Goal: Task Accomplishment & Management: Manage account settings

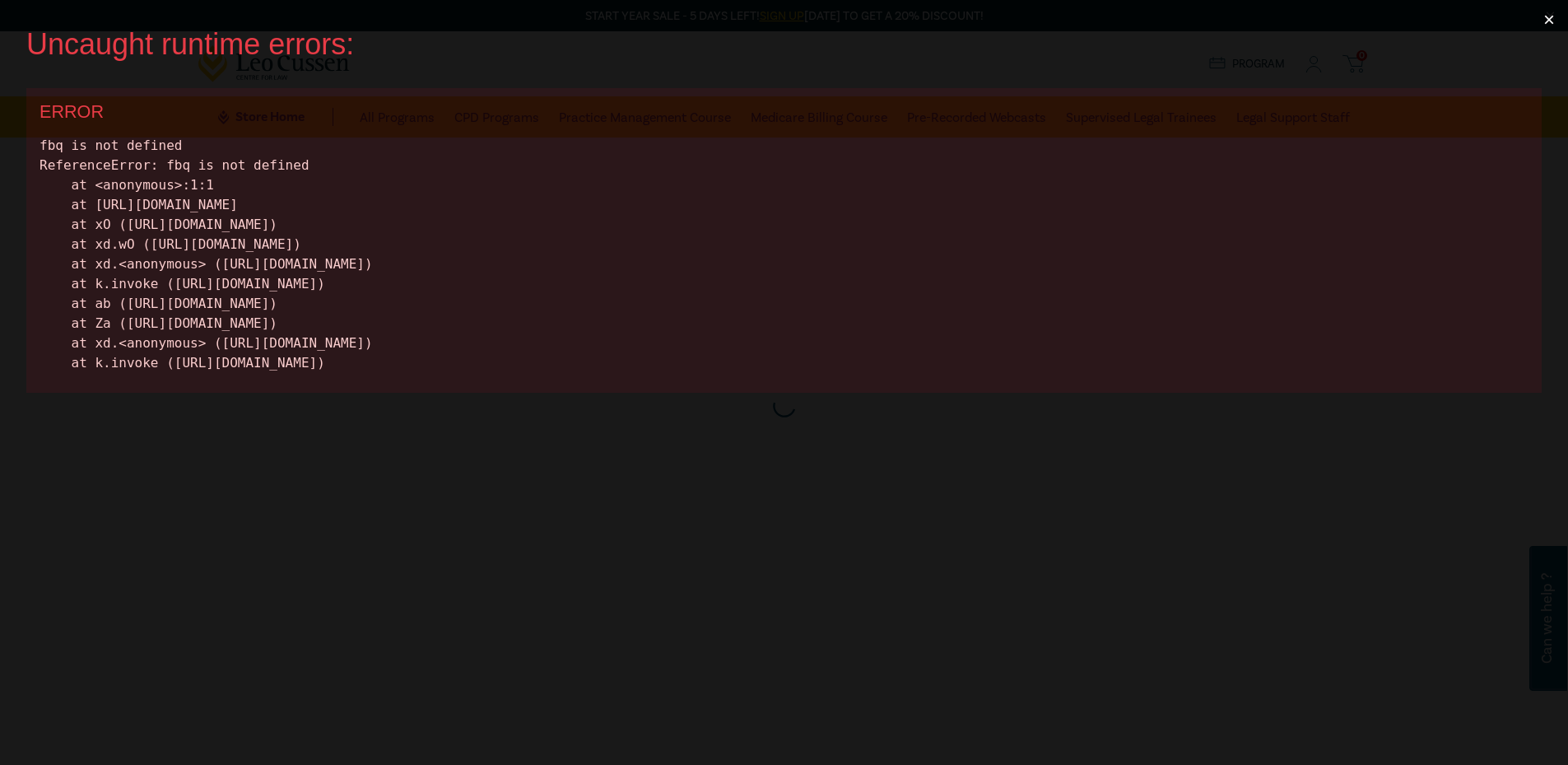
click at [1560, 19] on button "×" at bounding box center [1549, 19] width 38 height 40
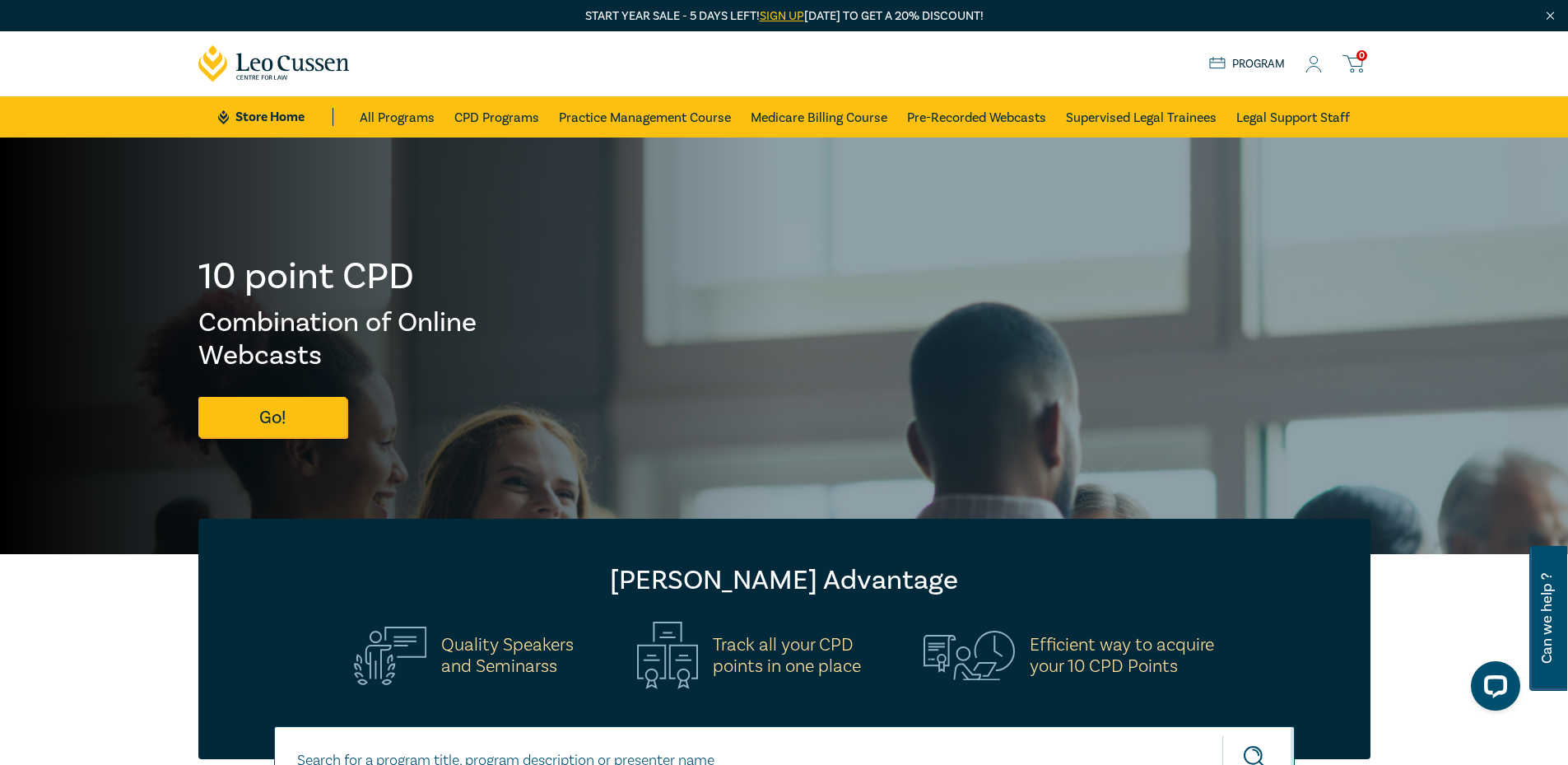
click at [1313, 64] on icon at bounding box center [1314, 64] width 17 height 18
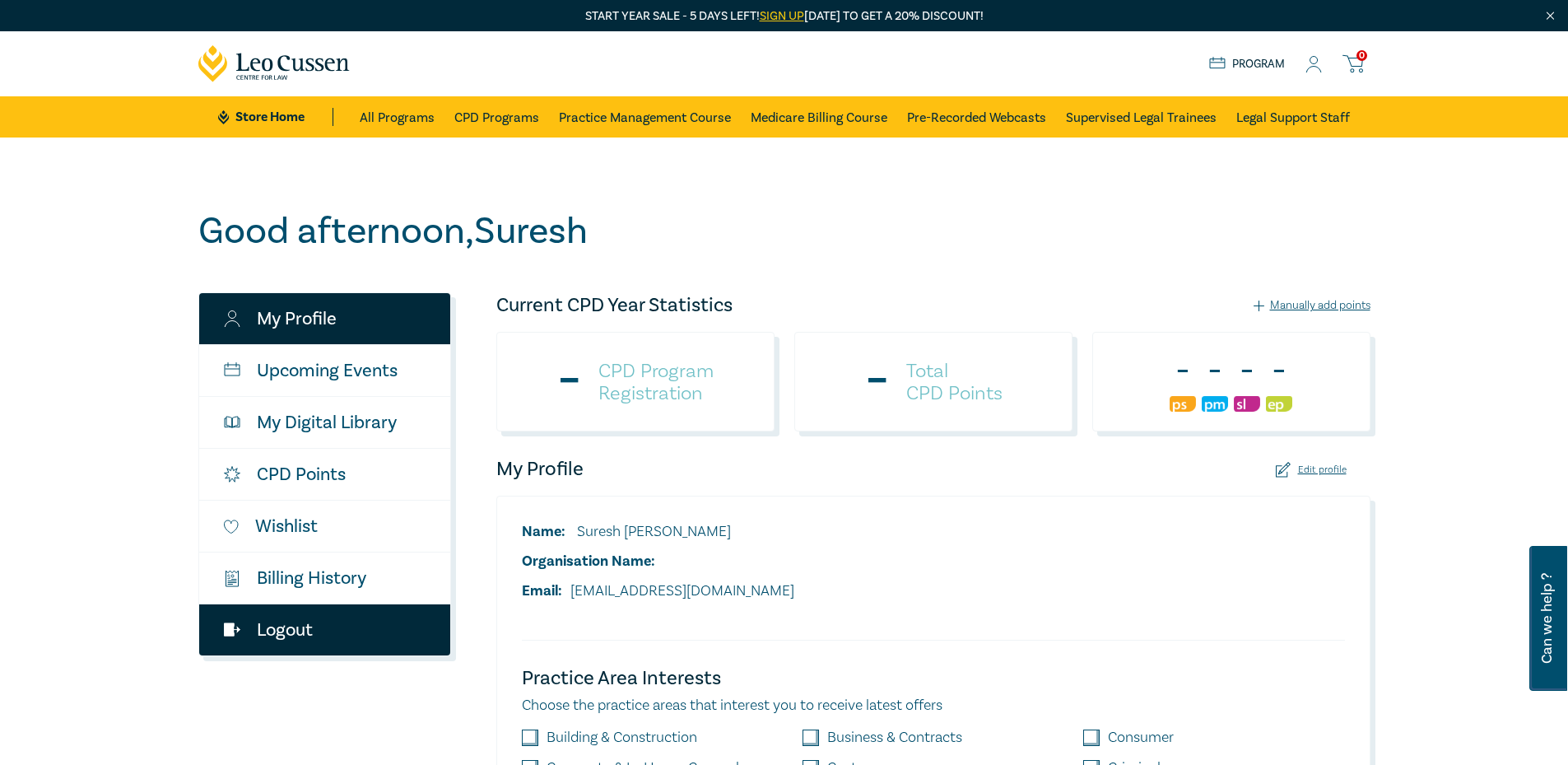
click at [281, 631] on link "Logout" at bounding box center [325, 630] width 251 height 51
checkbox input "true"
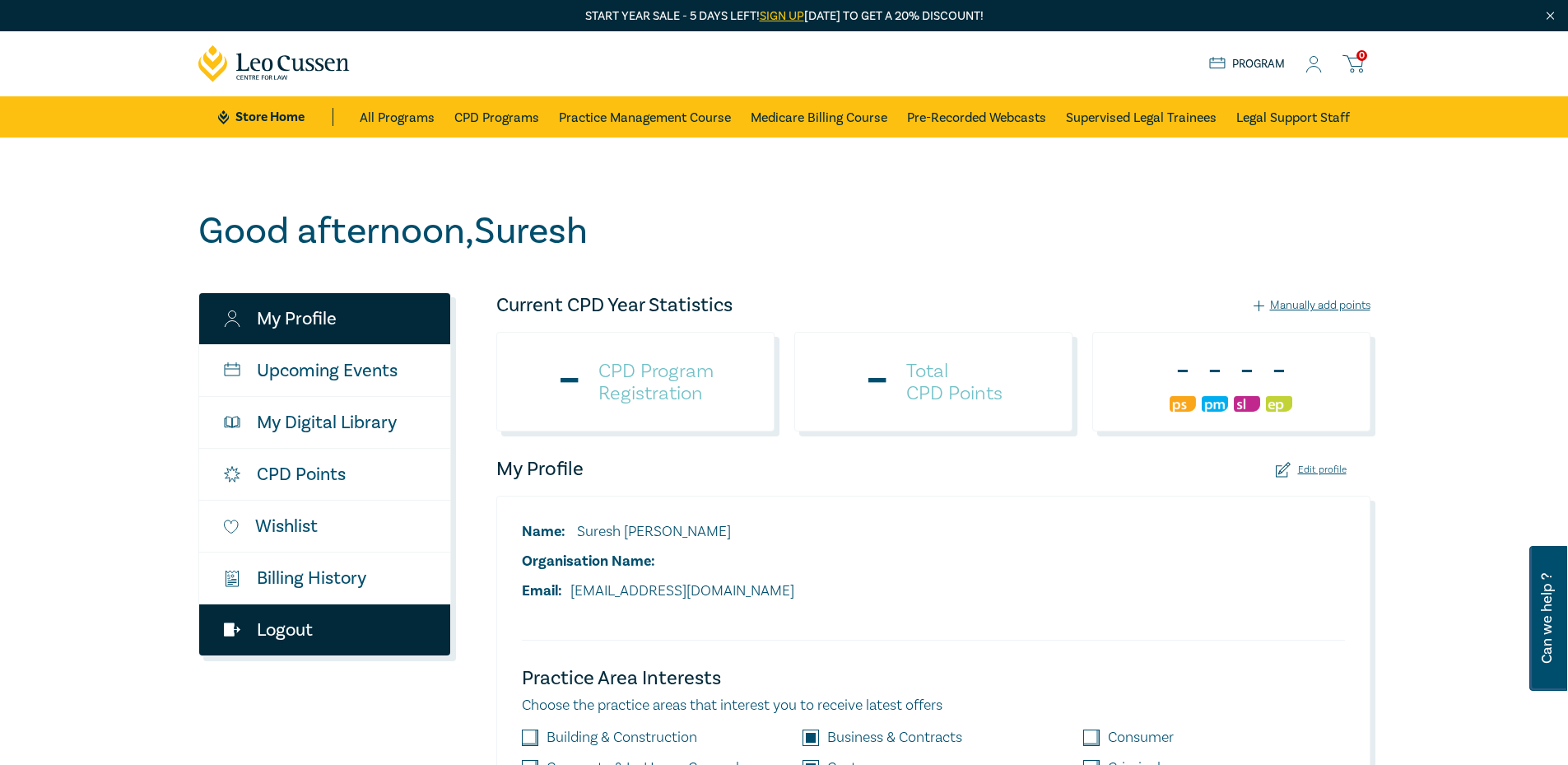
checkbox input "true"
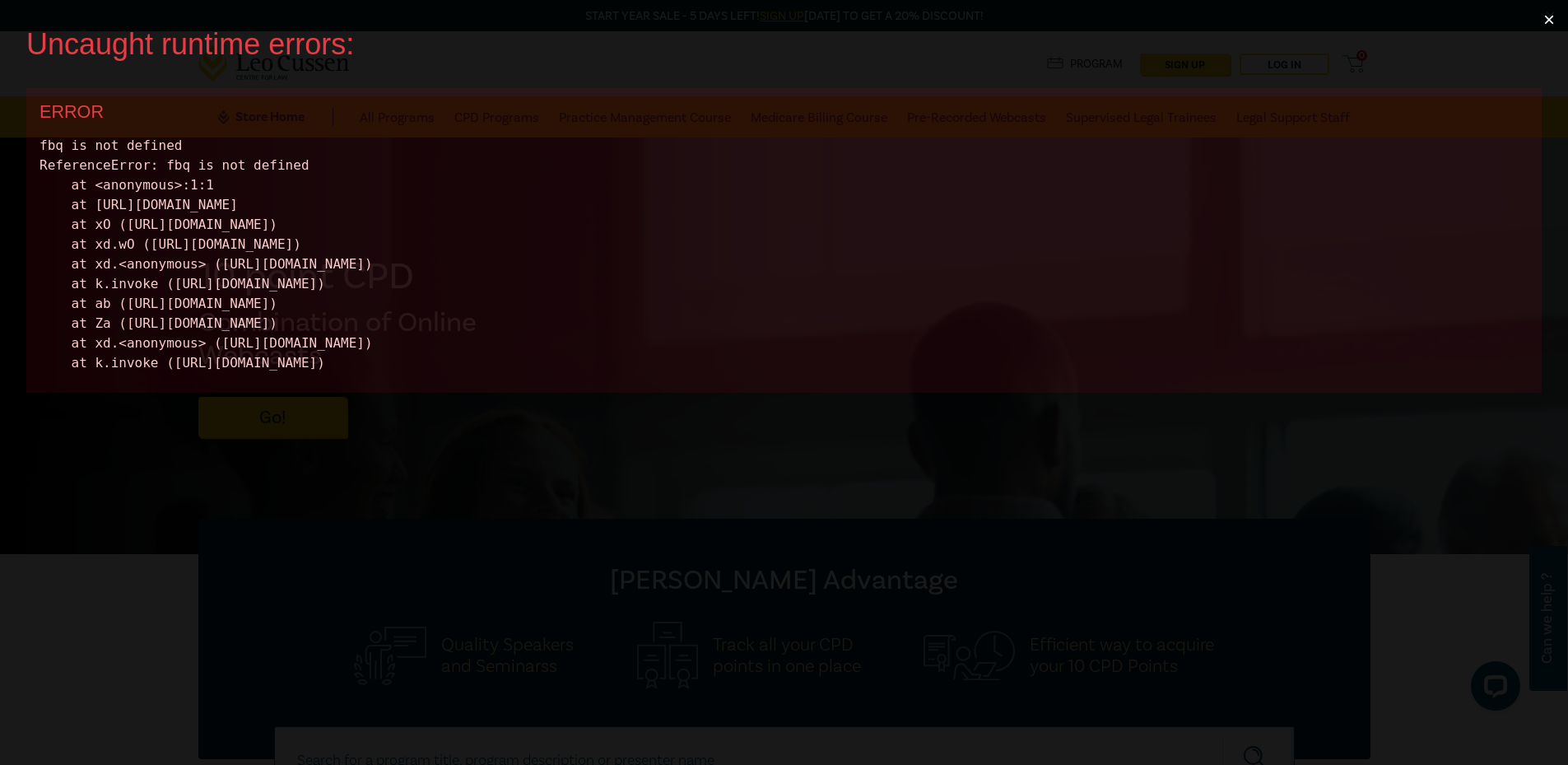
click at [1563, 13] on button "×" at bounding box center [1549, 19] width 38 height 40
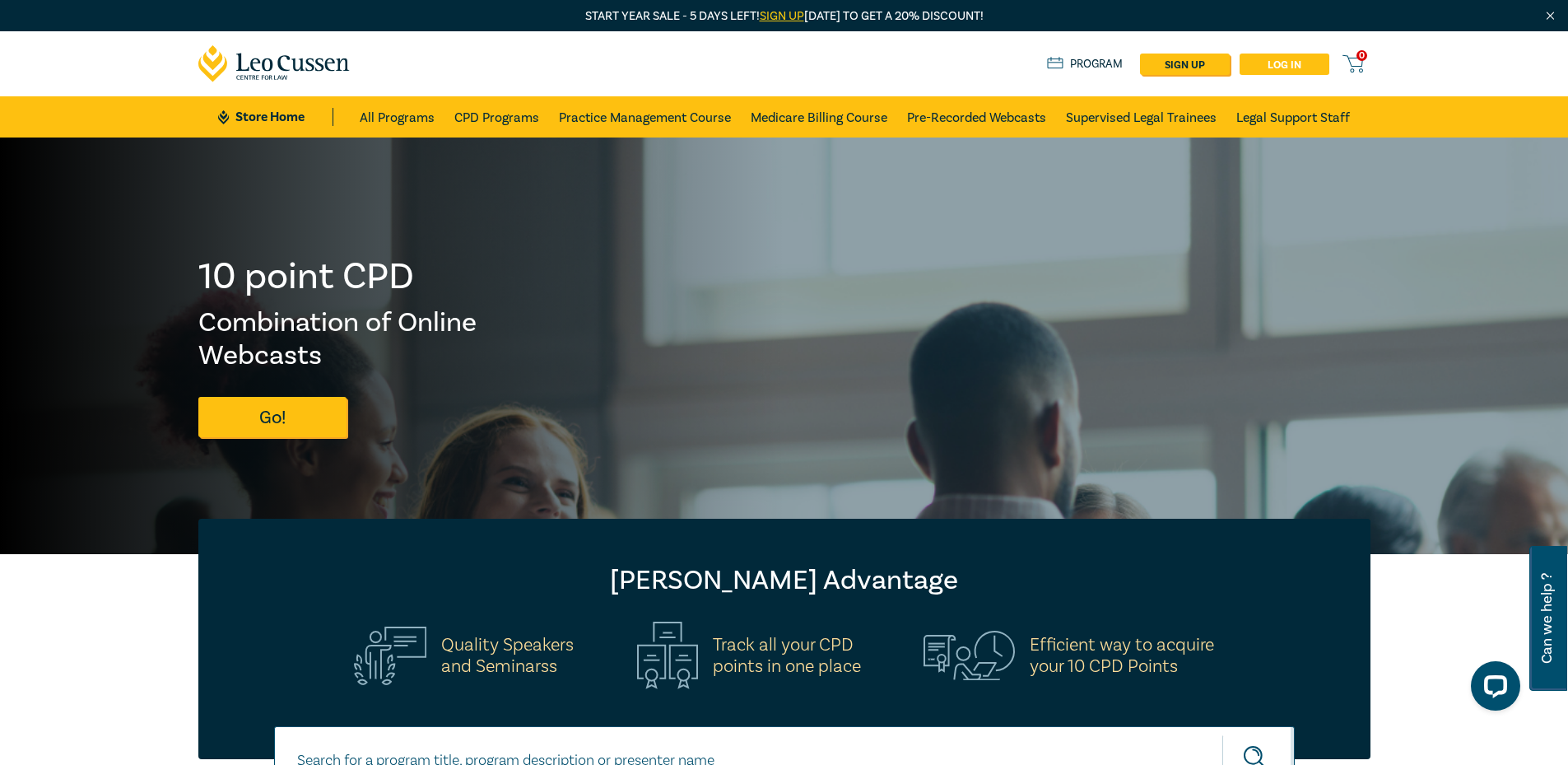
click at [1306, 69] on link "Log in" at bounding box center [1284, 64] width 90 height 21
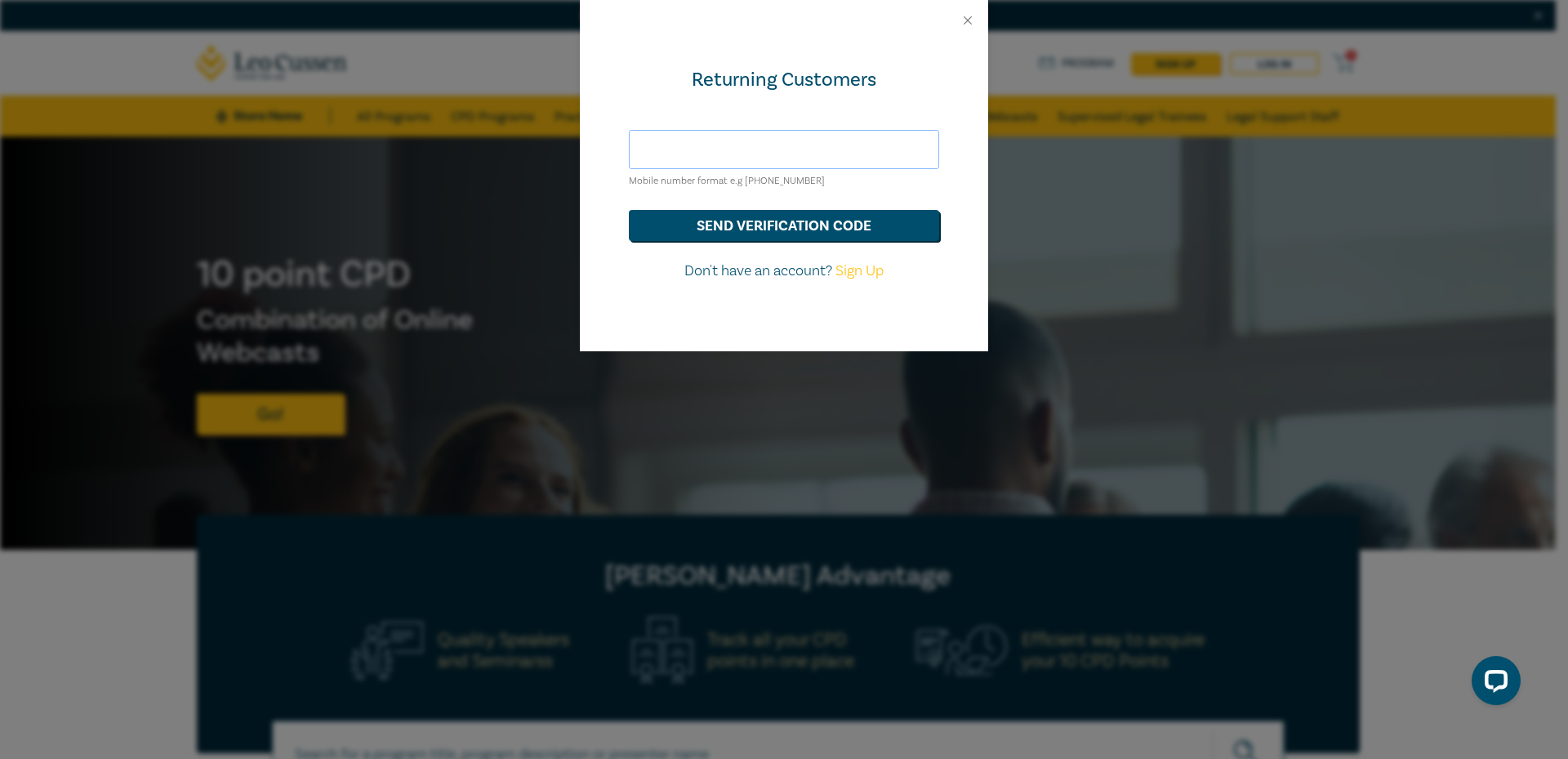
click at [681, 142] on input "text" at bounding box center [783, 149] width 310 height 40
type input "[EMAIL_ADDRESS][DOMAIN_NAME]"
click at [798, 226] on button "send verification code" at bounding box center [783, 225] width 310 height 31
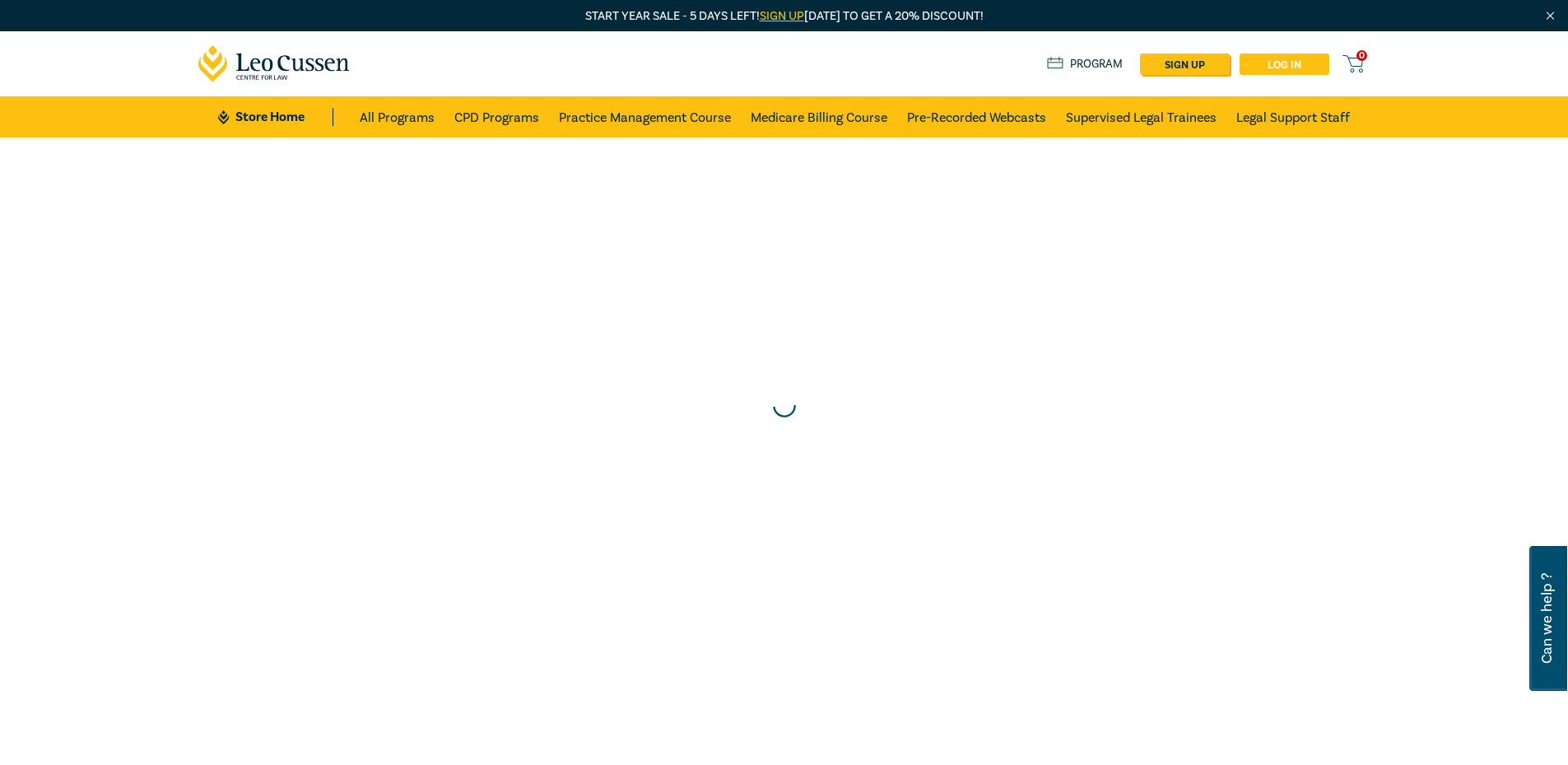
click at [1267, 59] on link "Log in" at bounding box center [1284, 64] width 90 height 21
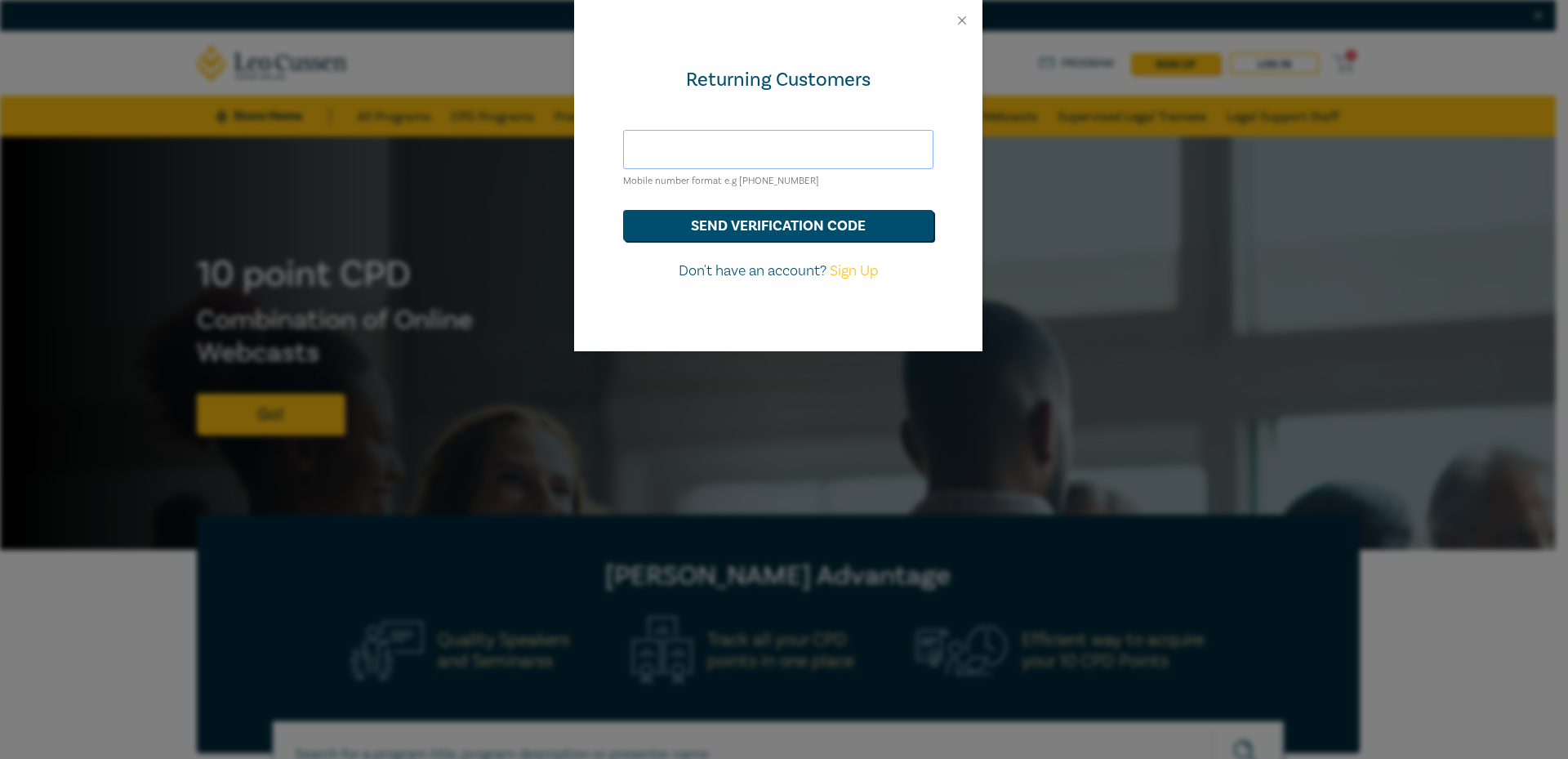
click at [768, 139] on input "text" at bounding box center [778, 149] width 310 height 40
type input "[EMAIL_ADDRESS][DOMAIN_NAME]"
click at [777, 229] on button "send verification code" at bounding box center [778, 225] width 310 height 31
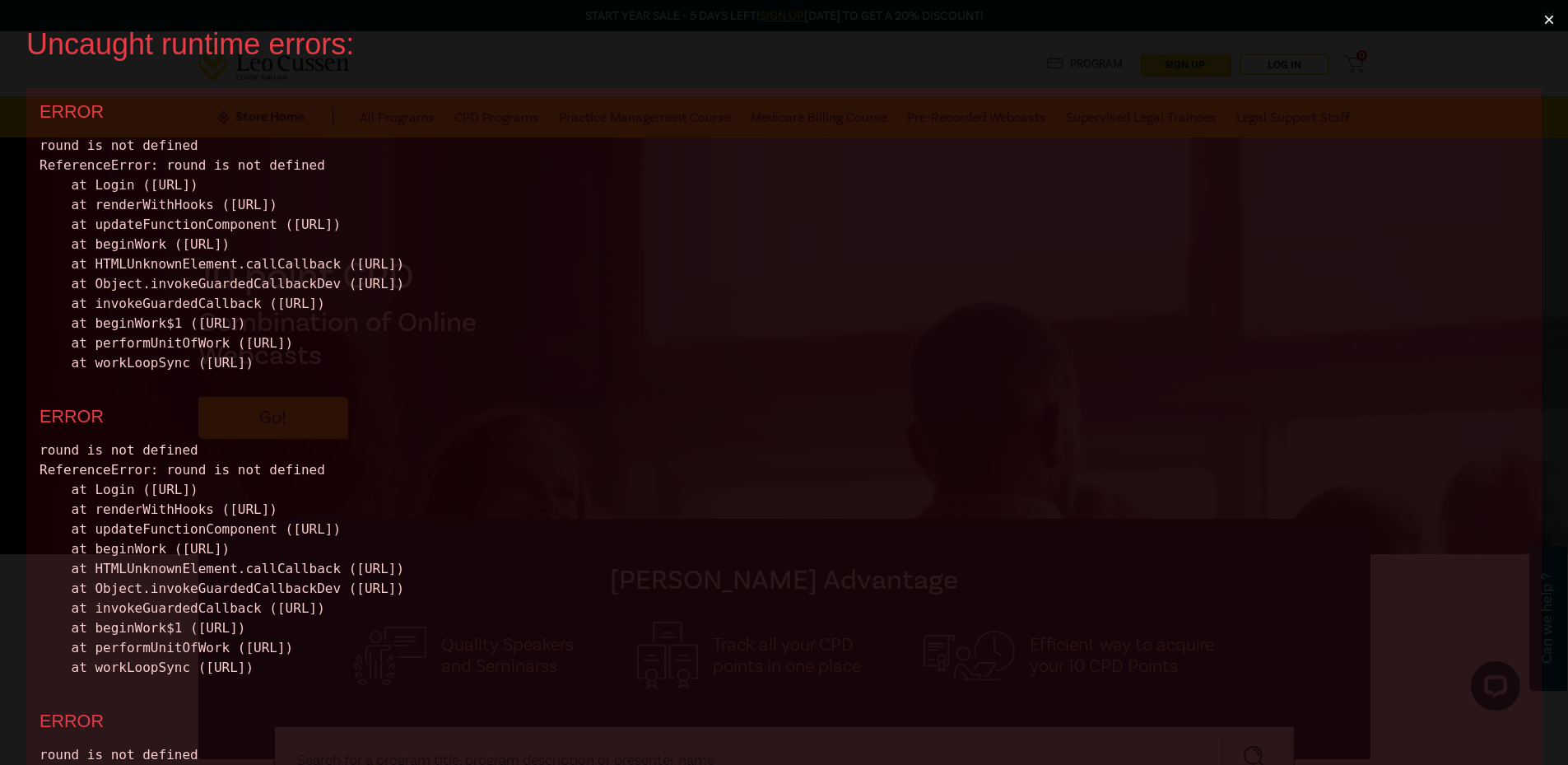
click at [1554, 17] on button "×" at bounding box center [1549, 19] width 38 height 40
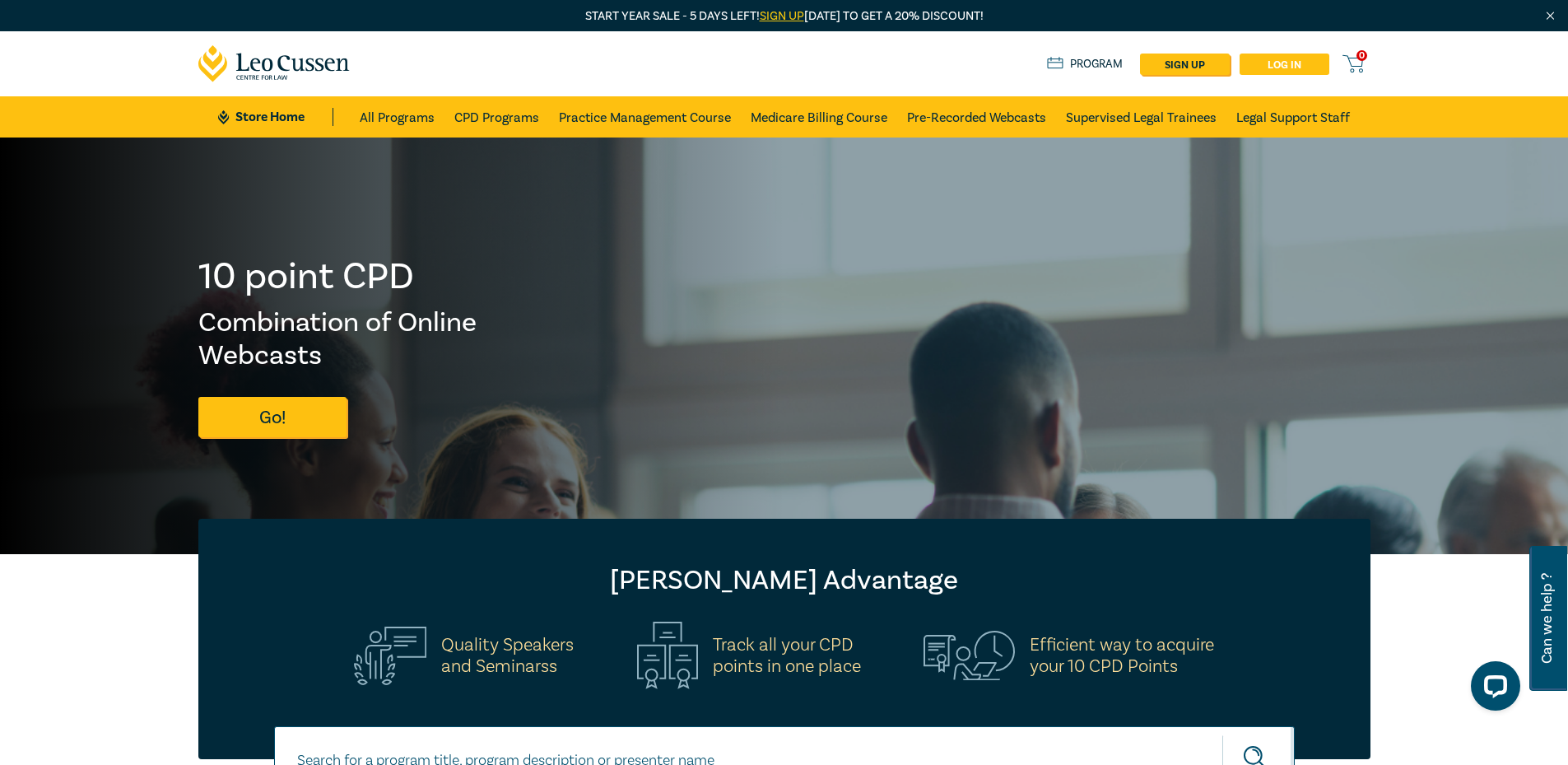
click at [1290, 60] on link "Log in" at bounding box center [1284, 64] width 90 height 21
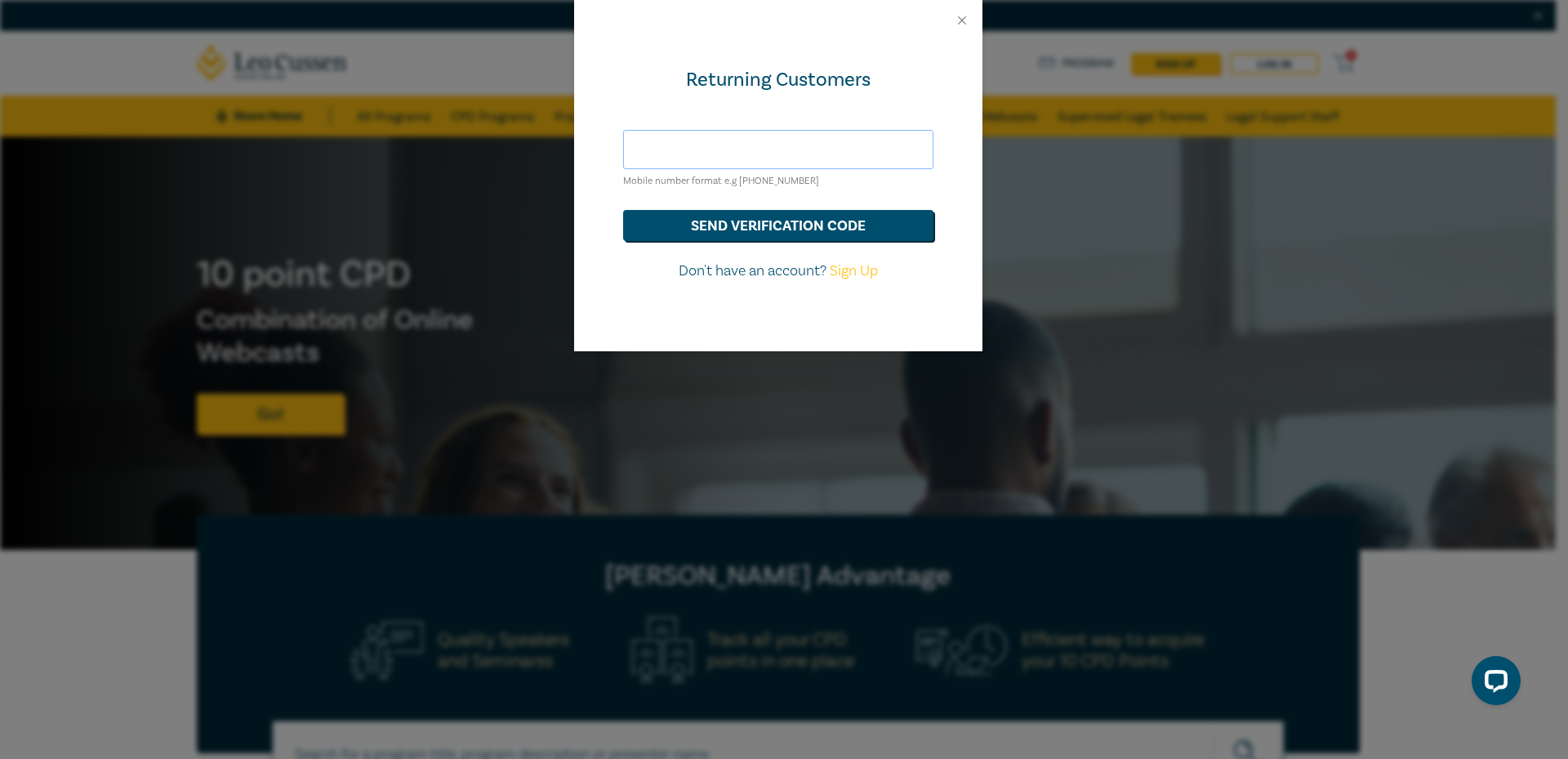
click at [845, 157] on input "text" at bounding box center [778, 149] width 310 height 40
type input "[EMAIL_ADDRESS][DOMAIN_NAME]"
click at [792, 223] on button "send verification code" at bounding box center [778, 225] width 310 height 31
